Goal: Task Accomplishment & Management: Complete application form

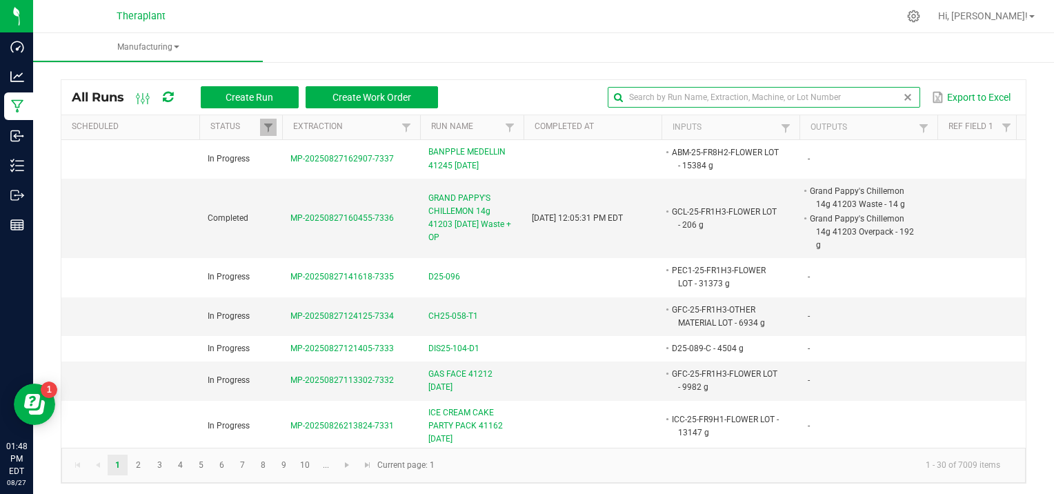
click at [861, 92] on input "text" at bounding box center [764, 97] width 312 height 21
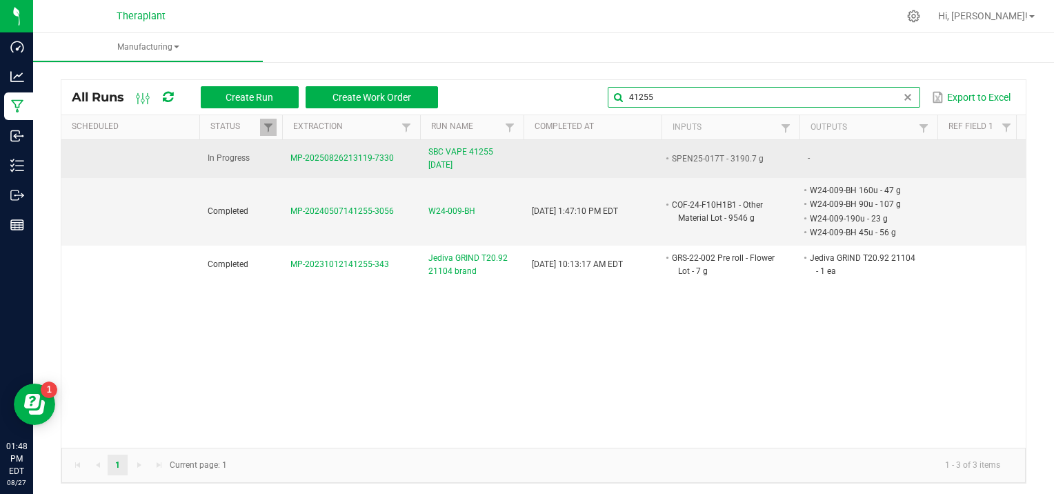
type input "41255"
click at [322, 154] on span "MP-20250826213119-7330" at bounding box center [341, 158] width 103 height 10
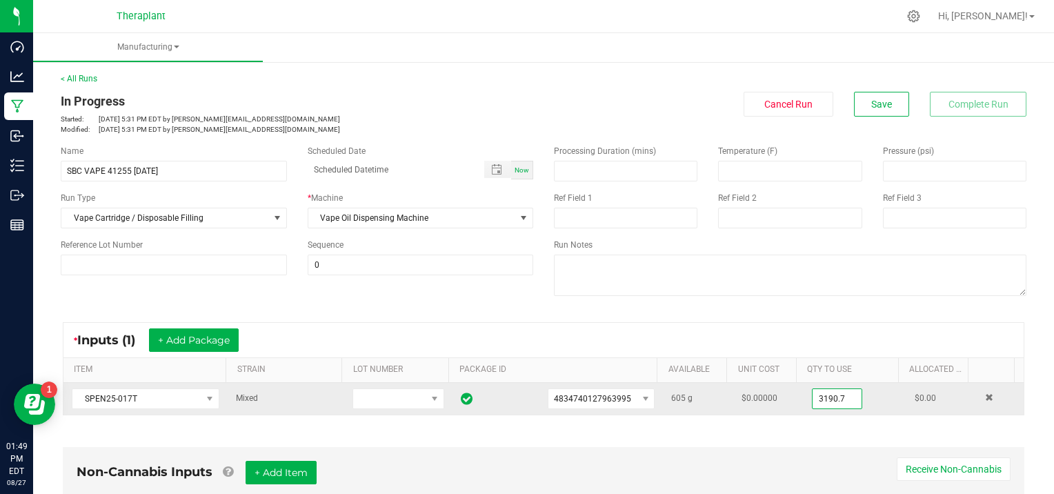
click at [832, 398] on input "3190.7" at bounding box center [836, 398] width 49 height 19
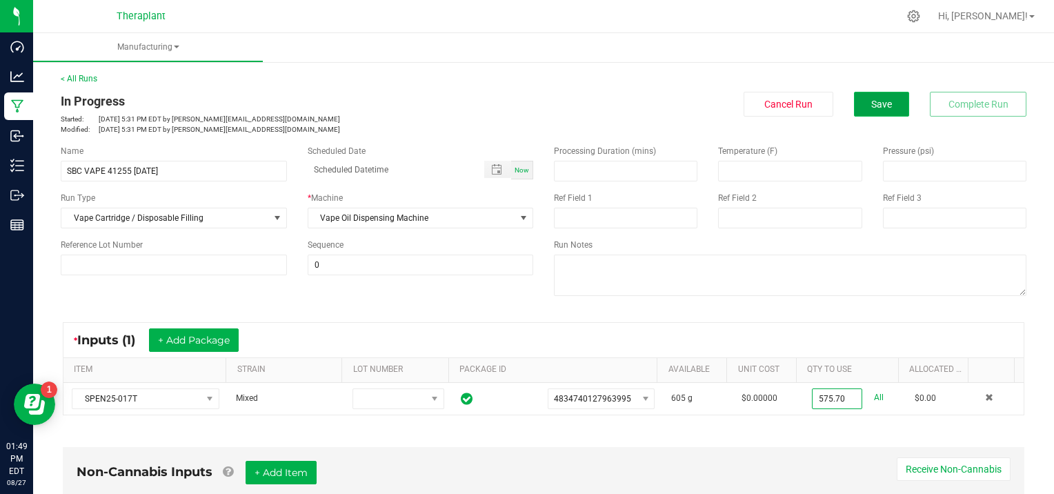
type input "575.7000 g"
click at [857, 102] on button "Save" at bounding box center [881, 104] width 55 height 25
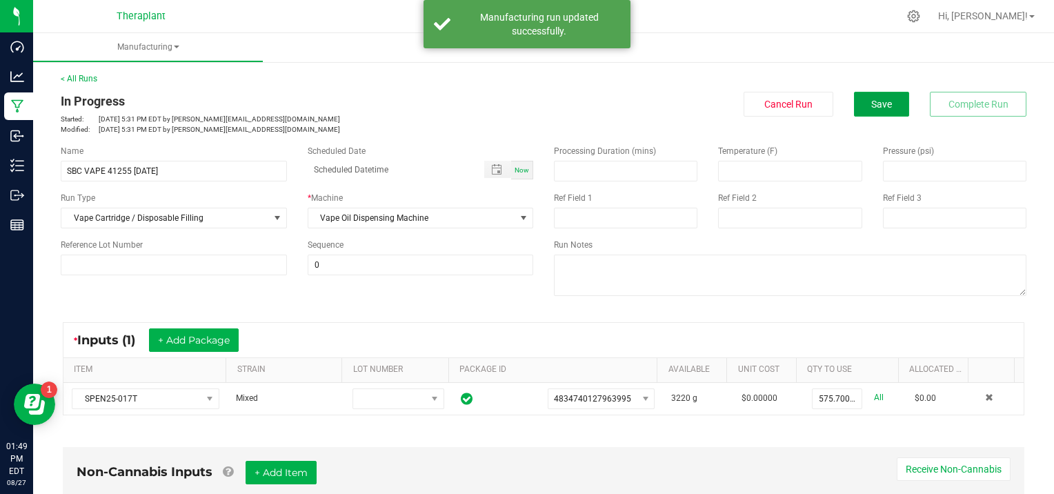
click at [857, 102] on button "Save" at bounding box center [881, 104] width 55 height 25
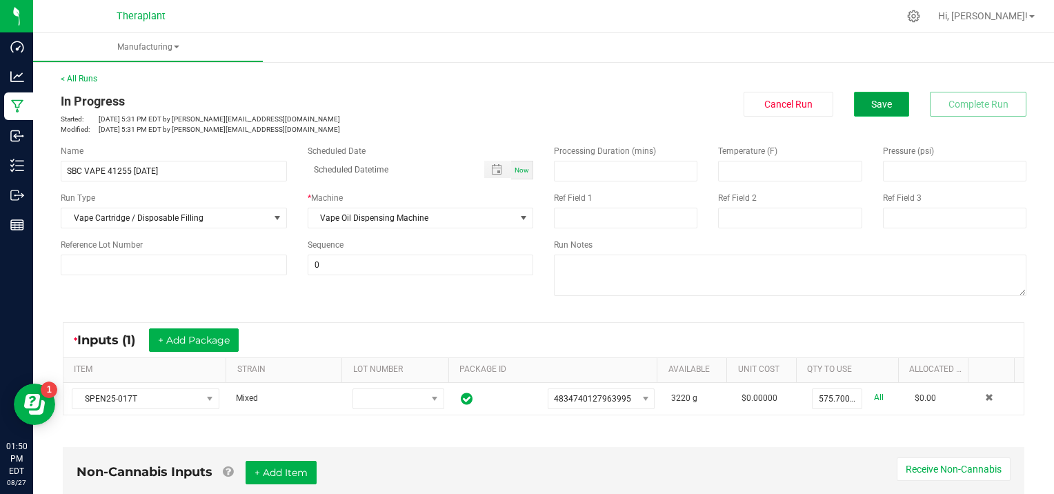
click at [859, 107] on button "Save" at bounding box center [881, 104] width 55 height 25
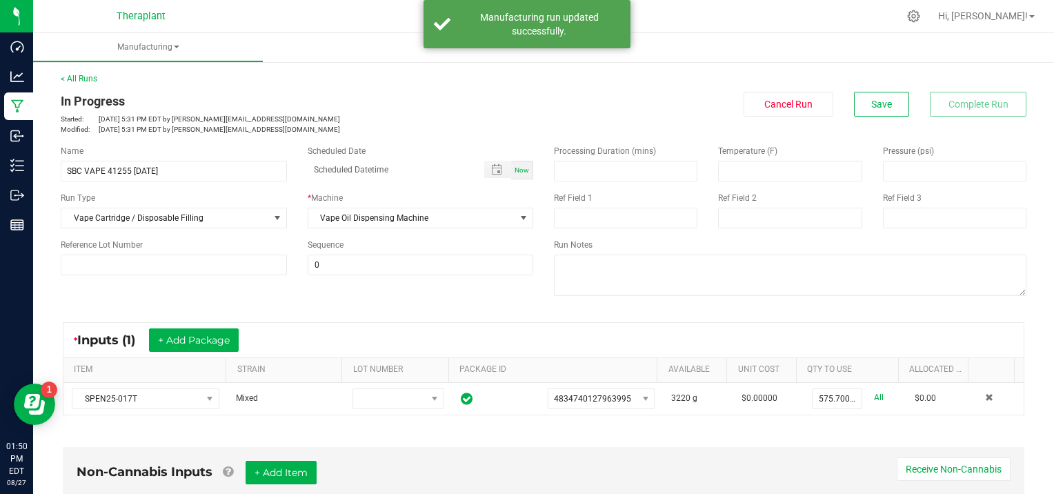
click at [87, 74] on link "< All Runs" at bounding box center [79, 79] width 37 height 10
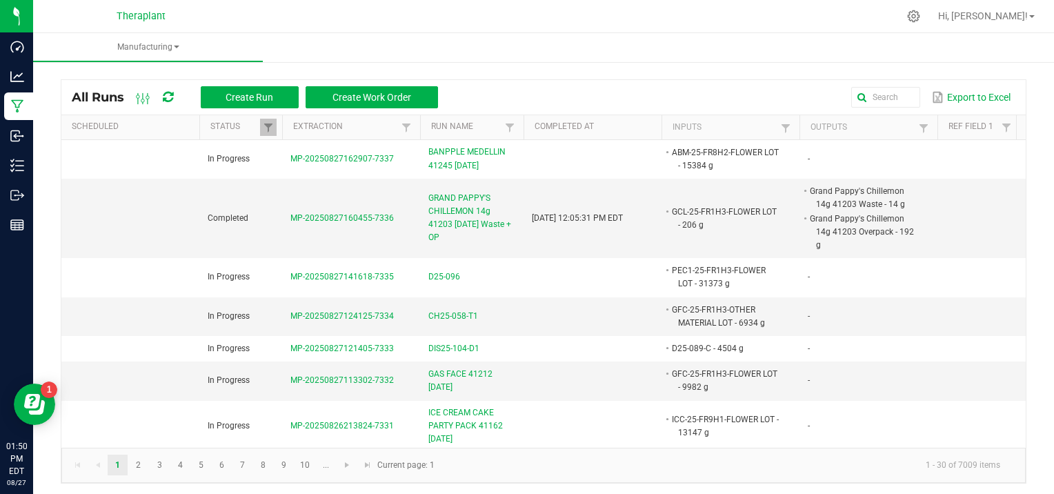
scroll to position [3, 0]
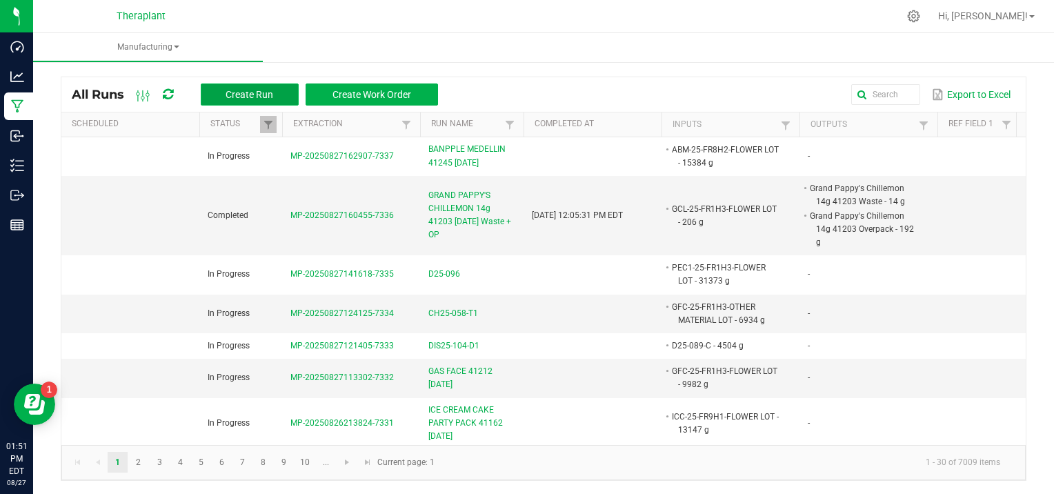
click at [231, 85] on button "Create Run" at bounding box center [250, 94] width 98 height 22
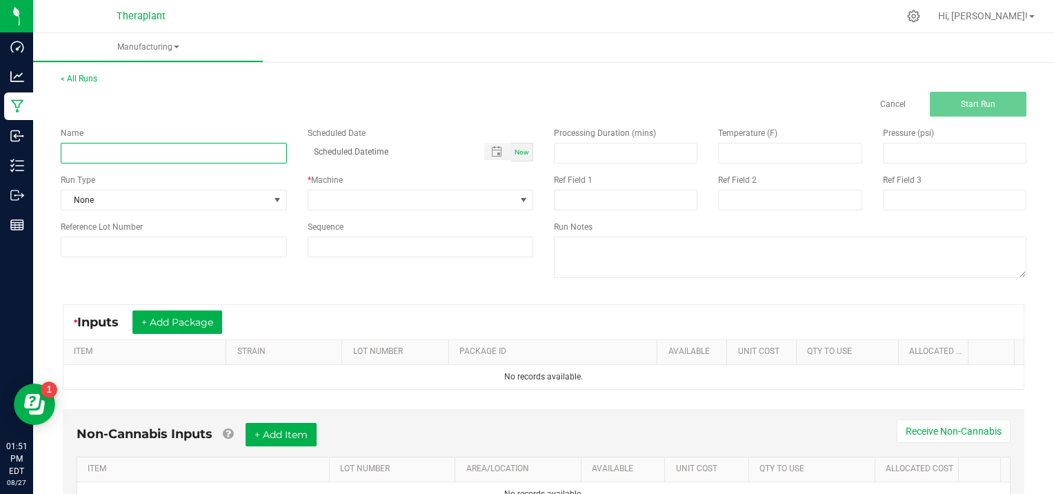
click at [102, 152] on input at bounding box center [174, 153] width 226 height 21
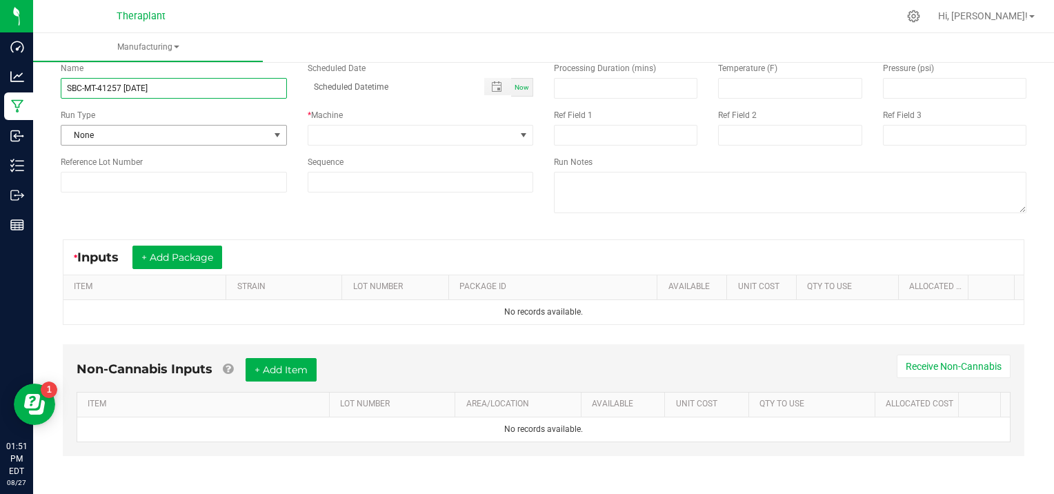
type input "SBC-MT-41257 [DATE]"
click at [277, 134] on span at bounding box center [277, 135] width 11 height 11
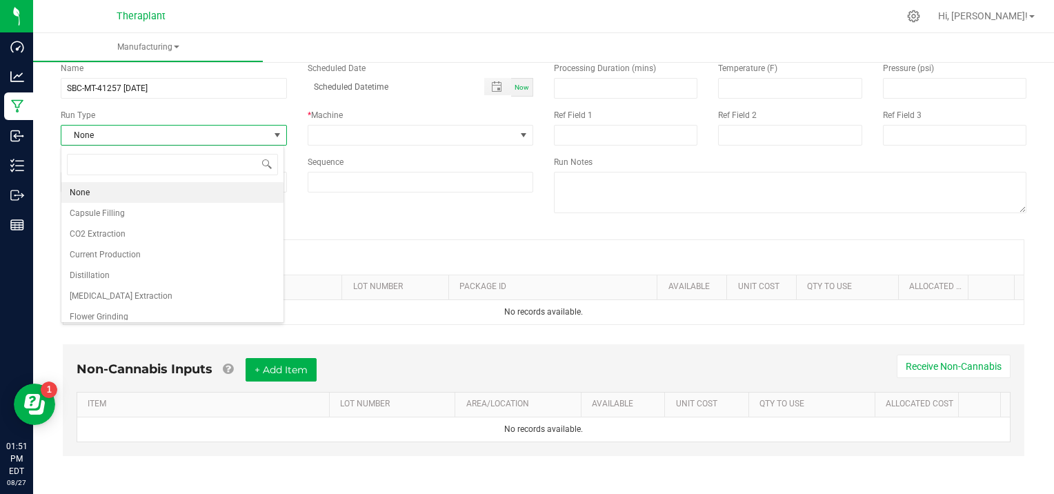
scroll to position [89, 0]
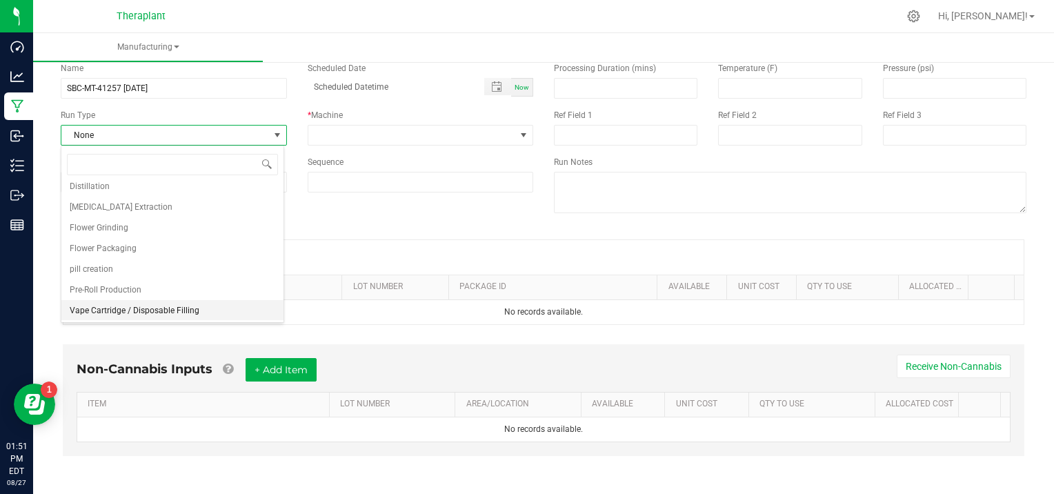
click at [221, 302] on li "Vape Cartridge / Disposable Filling" at bounding box center [172, 310] width 222 height 21
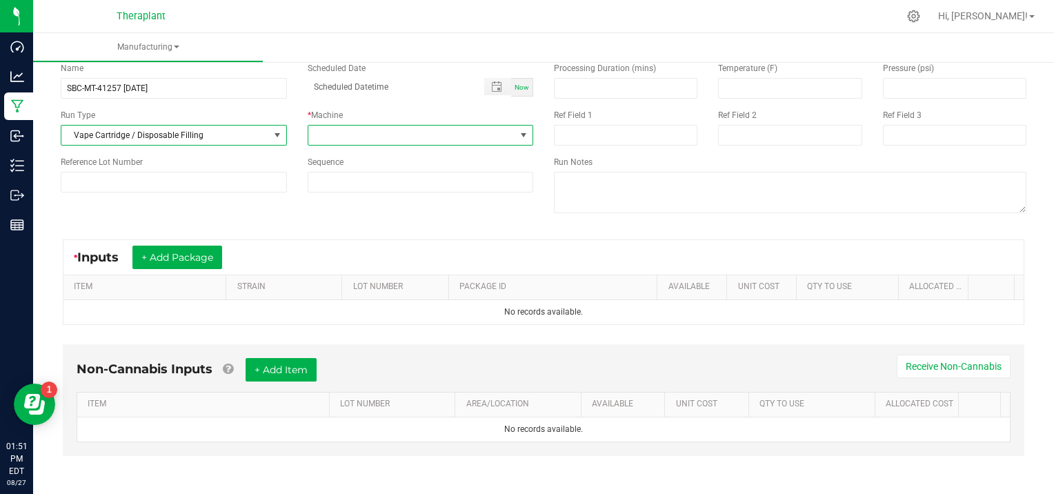
click at [519, 130] on span at bounding box center [523, 135] width 11 height 11
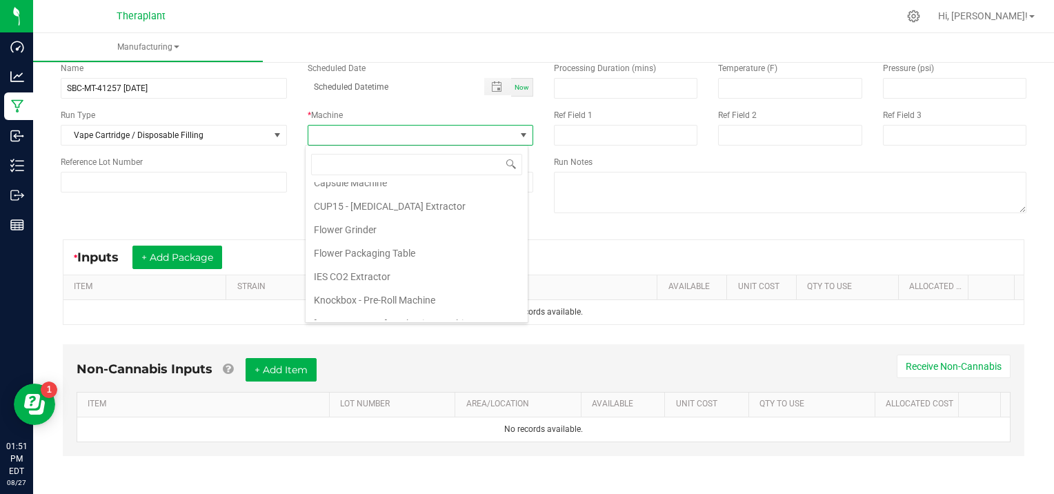
scroll to position [70, 0]
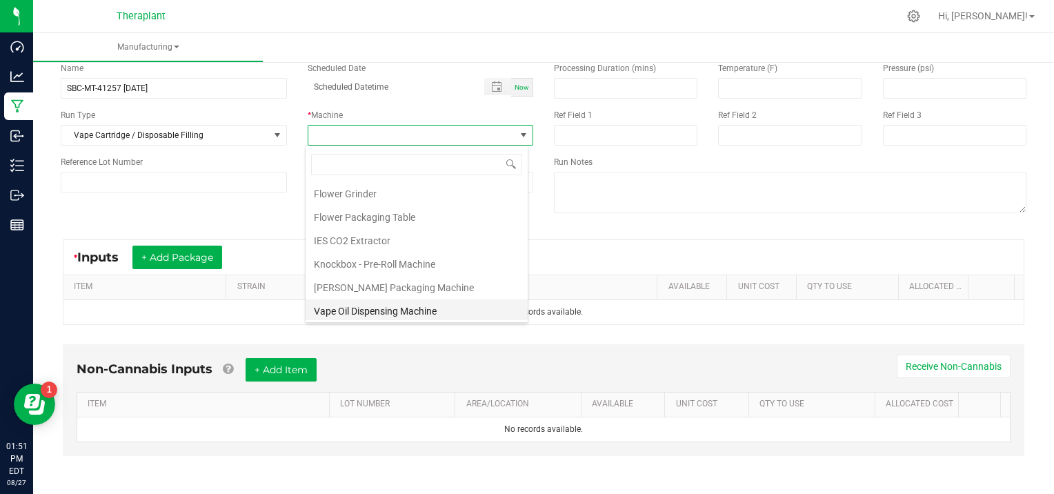
click at [365, 306] on li "Vape Oil Dispensing Machine" at bounding box center [417, 310] width 222 height 23
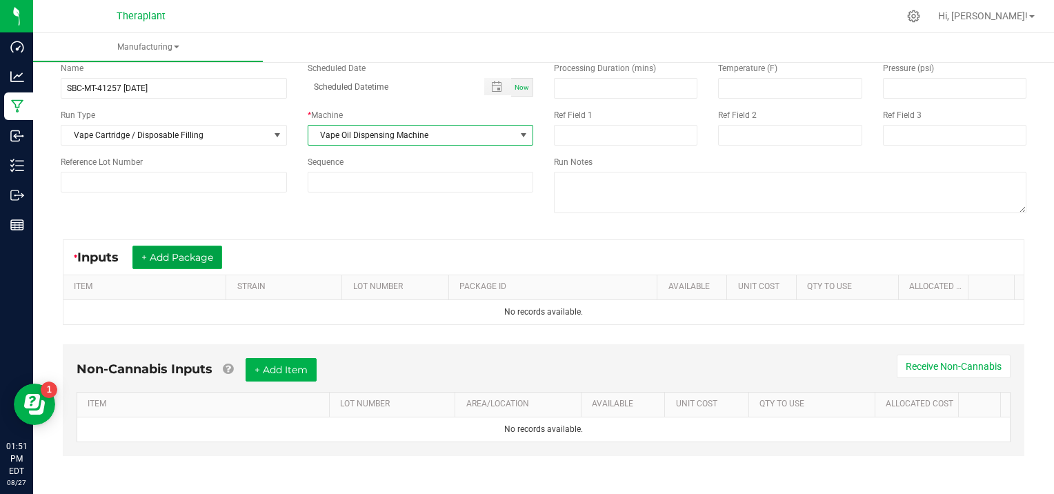
click at [188, 257] on button "+ Add Package" at bounding box center [177, 257] width 90 height 23
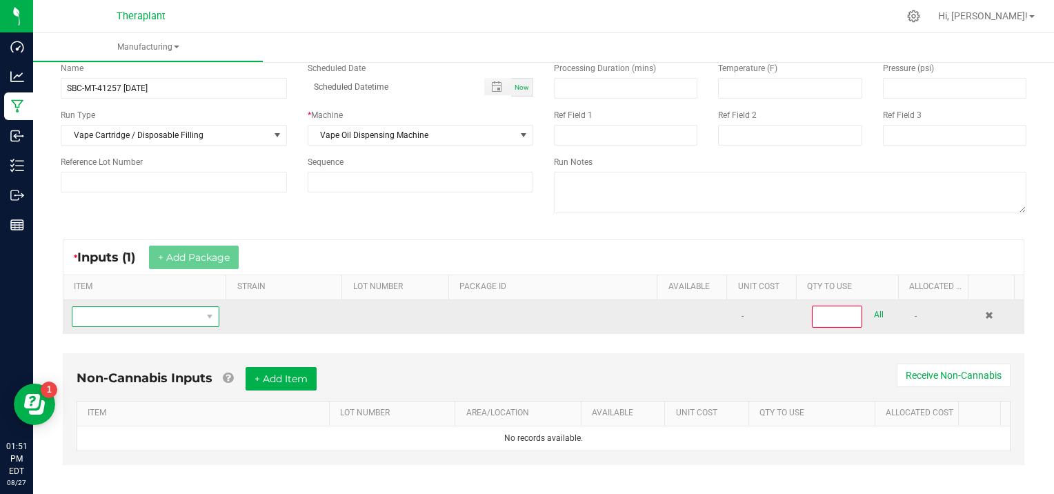
click at [128, 312] on span "NO DATA FOUND" at bounding box center [136, 316] width 129 height 19
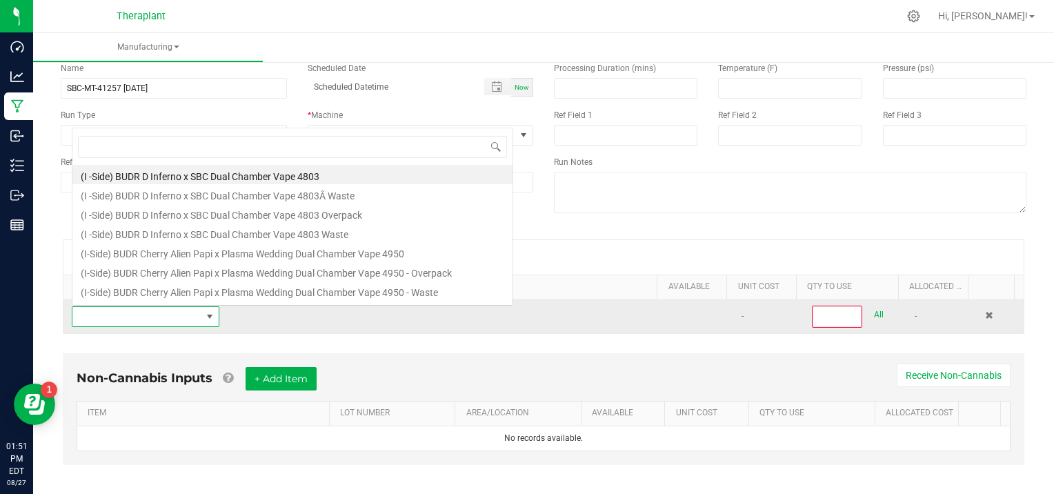
scroll to position [20, 142]
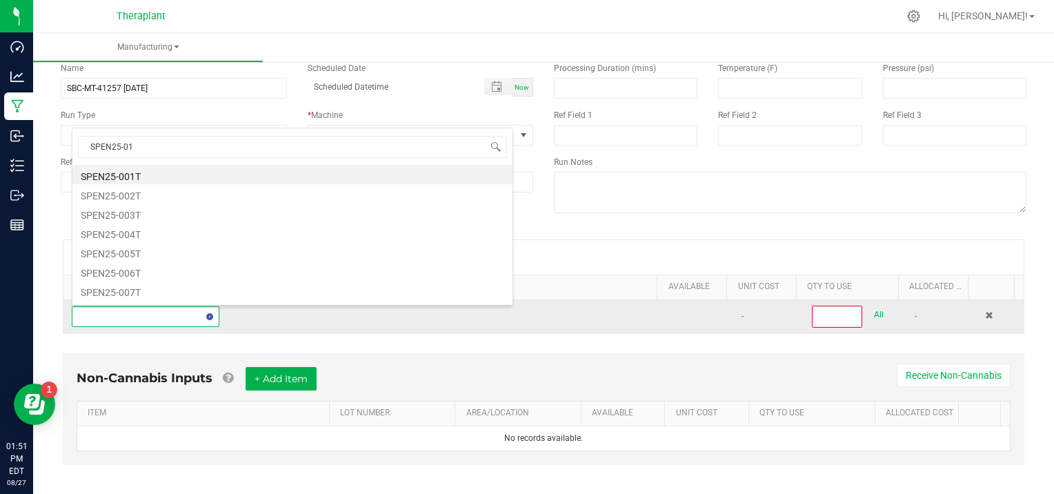
type input "SPEN25-017"
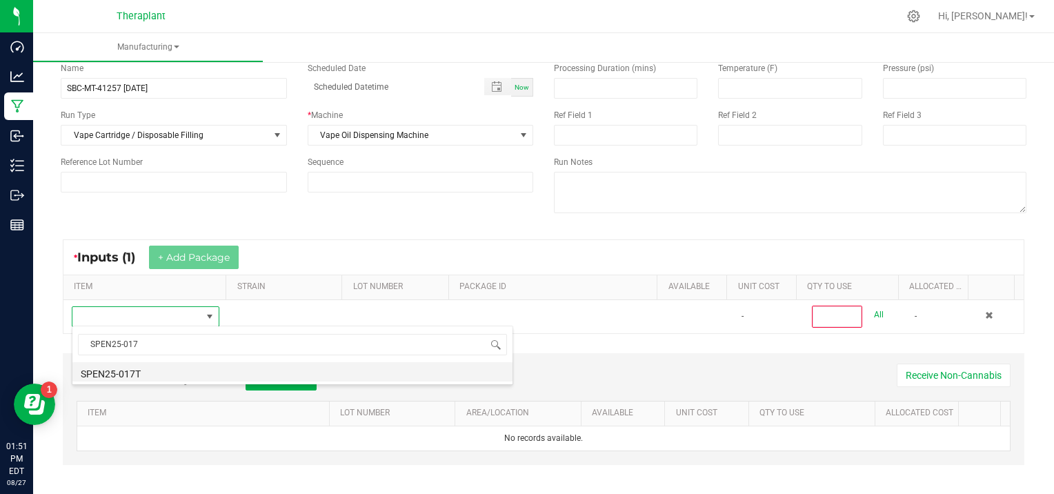
click at [163, 372] on li "SPEN25-017T" at bounding box center [292, 371] width 440 height 19
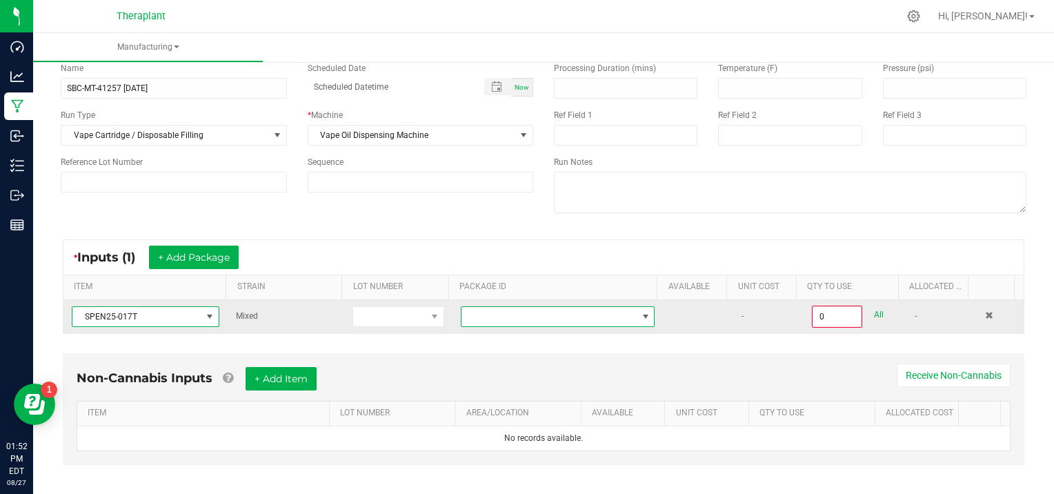
click at [640, 314] on span at bounding box center [645, 316] width 11 height 11
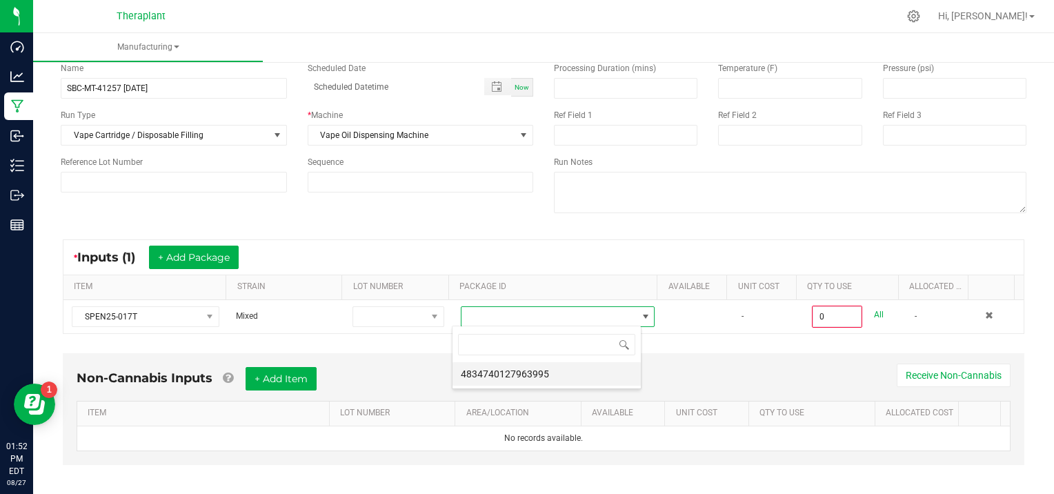
click at [581, 381] on li "4834740127963995" at bounding box center [546, 373] width 188 height 23
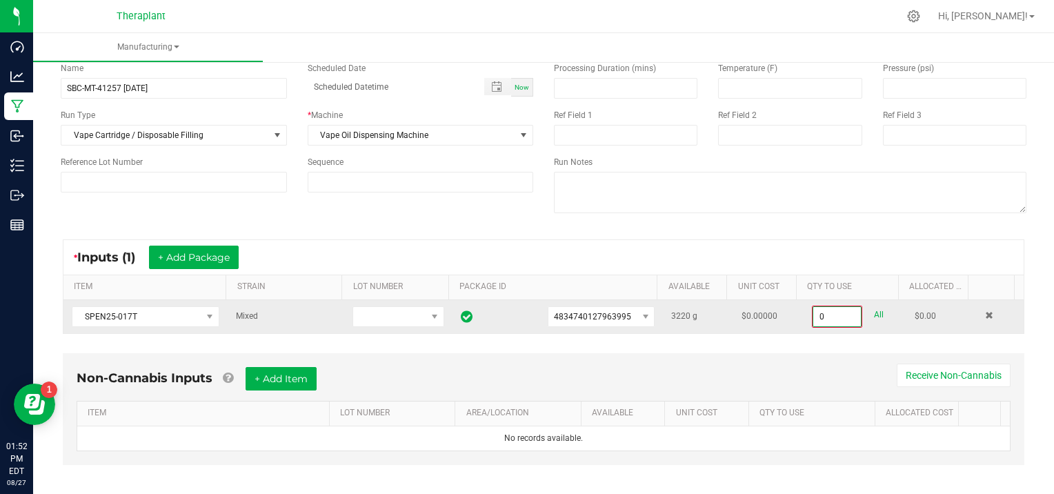
click at [839, 317] on input "0" at bounding box center [837, 316] width 48 height 19
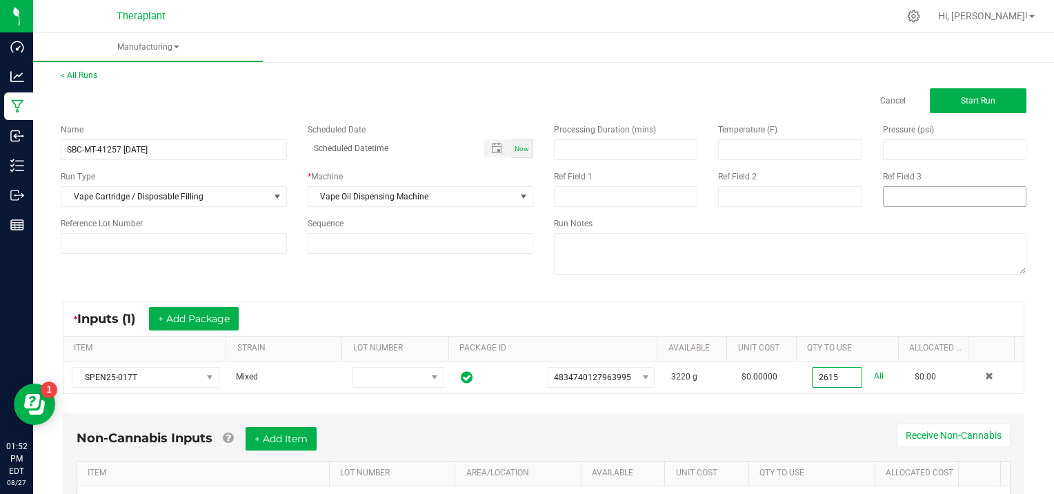
scroll to position [0, 0]
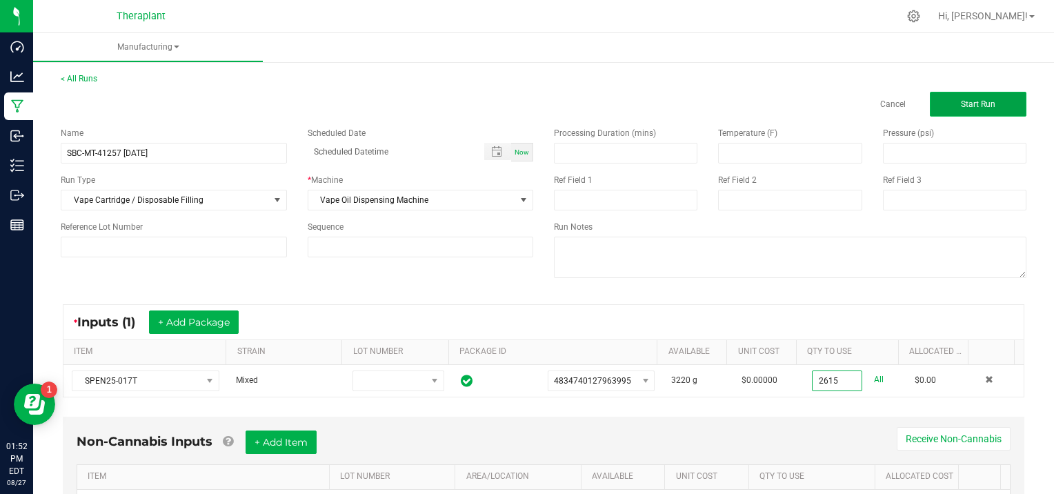
type input "2615.0000 g"
click at [961, 102] on span "Start Run" at bounding box center [978, 104] width 34 height 10
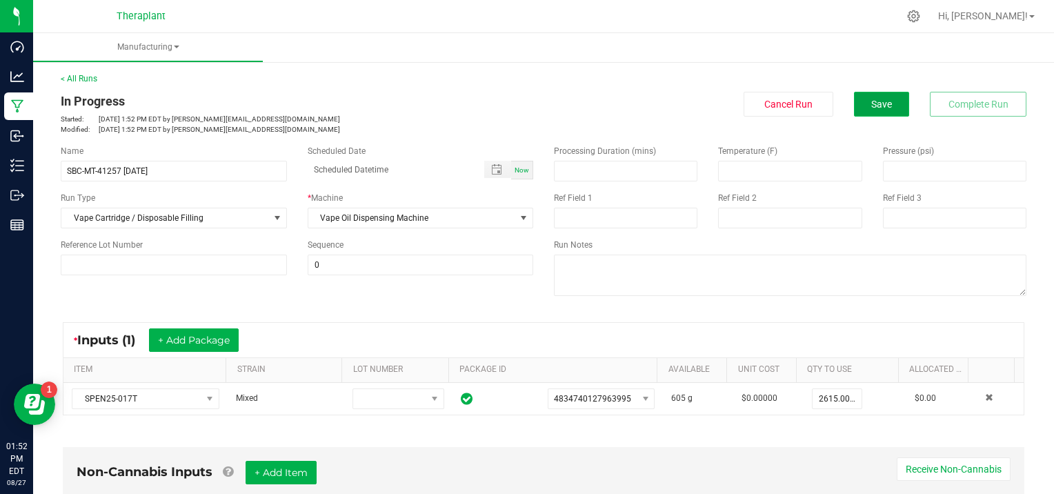
click at [871, 106] on span "Save" at bounding box center [881, 104] width 21 height 11
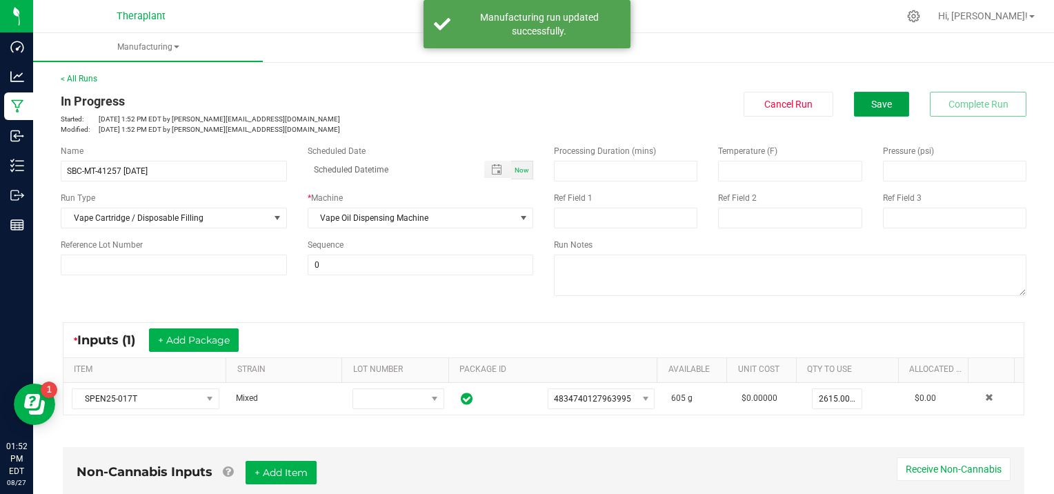
click at [871, 106] on span "Save" at bounding box center [881, 104] width 21 height 11
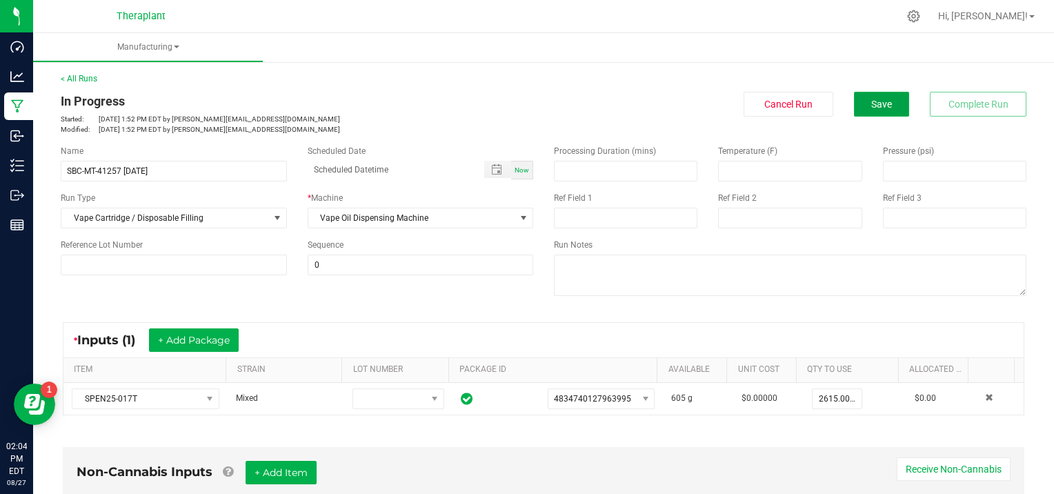
click at [871, 106] on span "Save" at bounding box center [881, 104] width 21 height 11
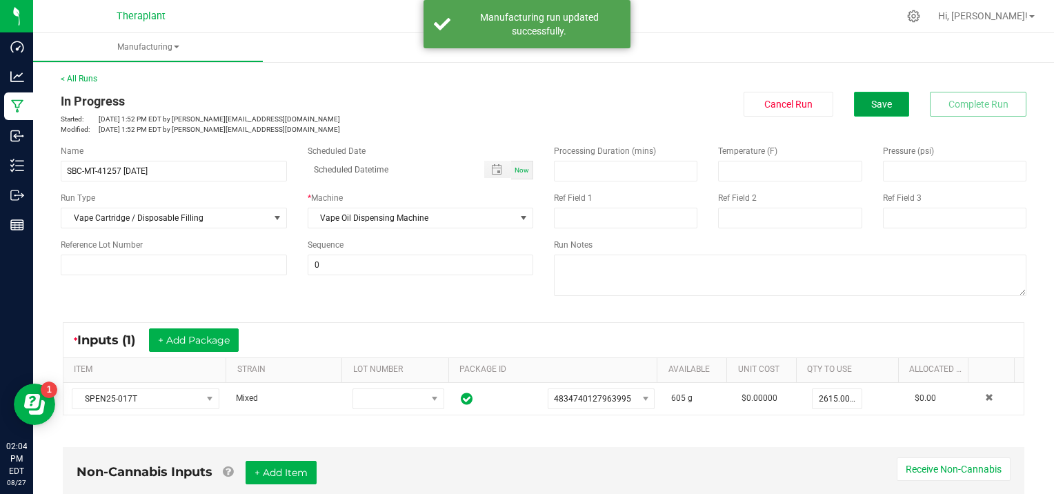
click at [871, 107] on span "Save" at bounding box center [881, 104] width 21 height 11
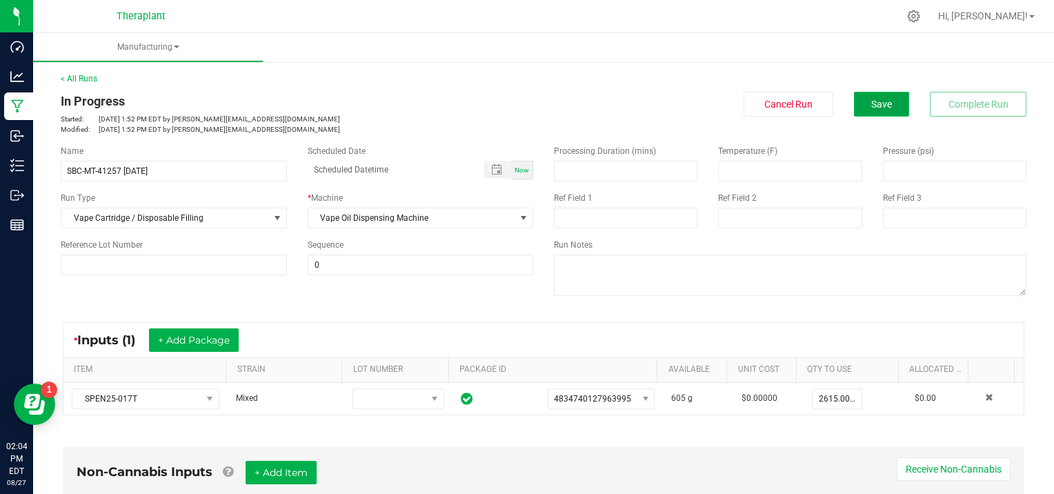
click at [858, 92] on button "Save" at bounding box center [881, 104] width 55 height 25
click at [82, 75] on link "< All Runs" at bounding box center [79, 79] width 37 height 10
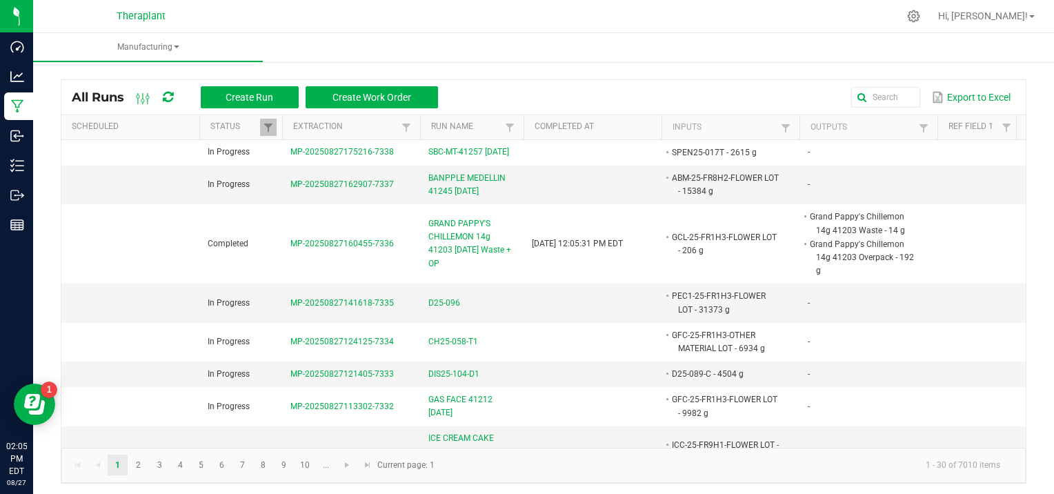
click at [338, 34] on ul "Manufacturing" at bounding box center [560, 48] width 1054 height 30
